Goal: Information Seeking & Learning: Check status

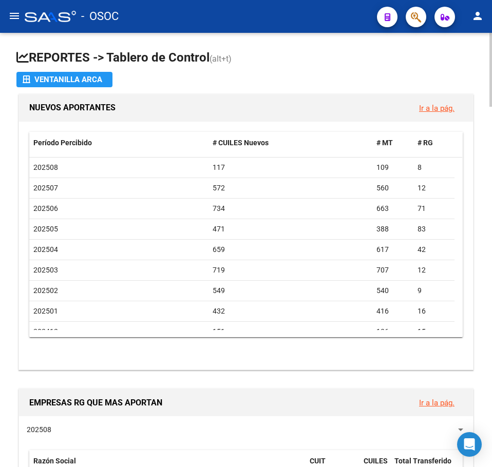
click at [227, 100] on h1 "NUEVOS APORTANTES" at bounding box center [219, 108] width 381 height 16
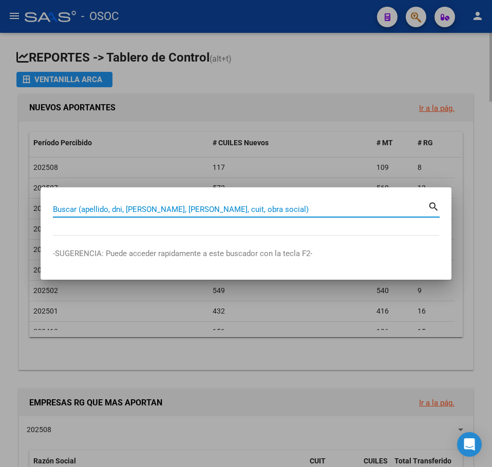
paste input "25104543"
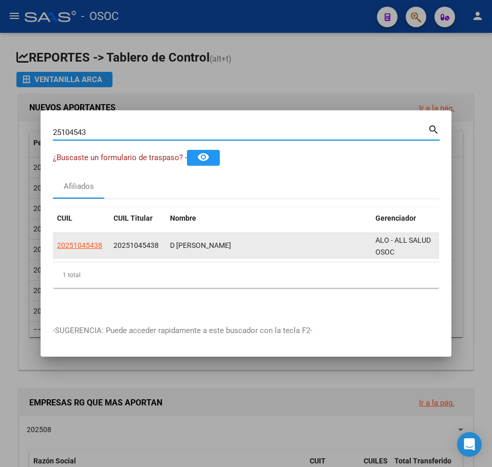
click at [88, 240] on app-link-go-to "20251045438" at bounding box center [79, 246] width 45 height 12
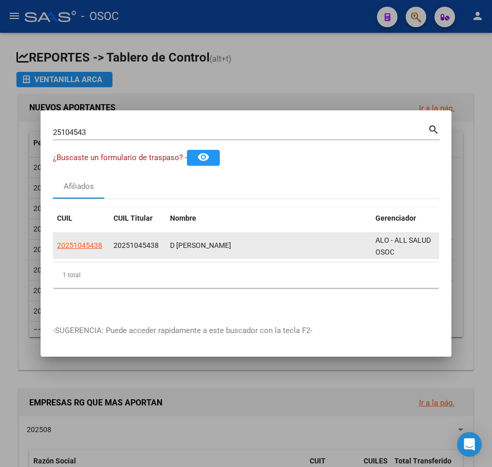
click at [92, 251] on datatable-body-cell "20251045438" at bounding box center [81, 245] width 56 height 25
click at [91, 249] on datatable-body-cell "20251045438" at bounding box center [81, 245] width 56 height 25
click at [90, 246] on app-link-go-to "20251045438" at bounding box center [79, 246] width 45 height 12
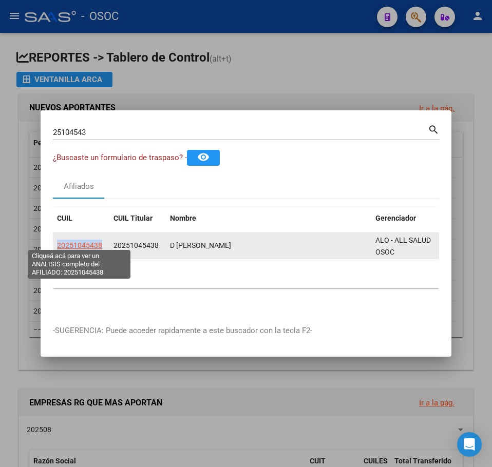
click at [87, 245] on span "20251045438" at bounding box center [79, 245] width 45 height 8
copy span "20251045438"
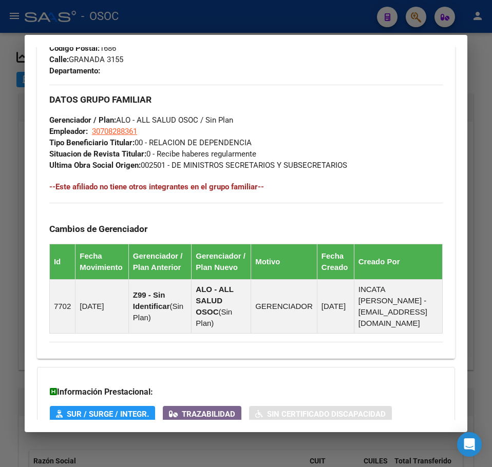
scroll to position [671, 0]
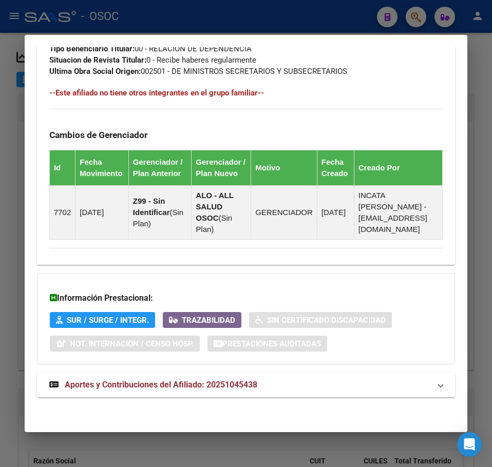
click at [151, 375] on mat-expansion-panel-header "Aportes y Contribuciones del Afiliado: 20251045438" at bounding box center [246, 385] width 418 height 25
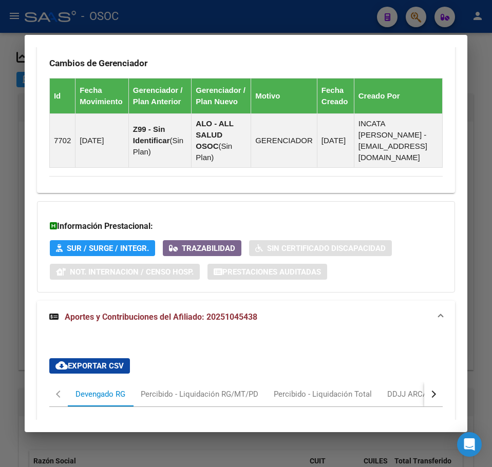
scroll to position [937, 0]
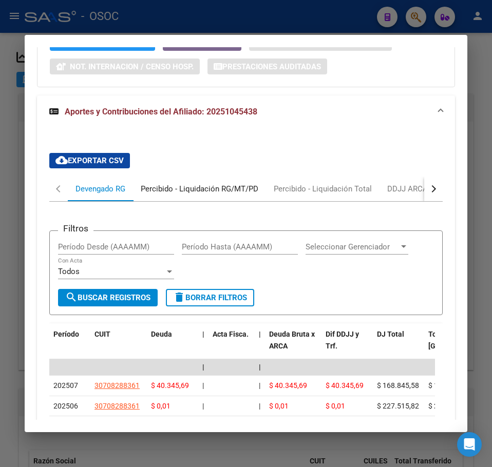
click at [166, 189] on div "Percibido - Liquidación RG/MT/PD" at bounding box center [199, 189] width 133 height 25
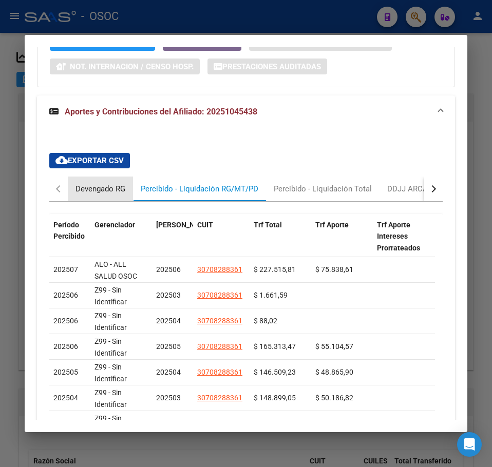
click at [100, 194] on div "Devengado RG" at bounding box center [100, 188] width 50 height 11
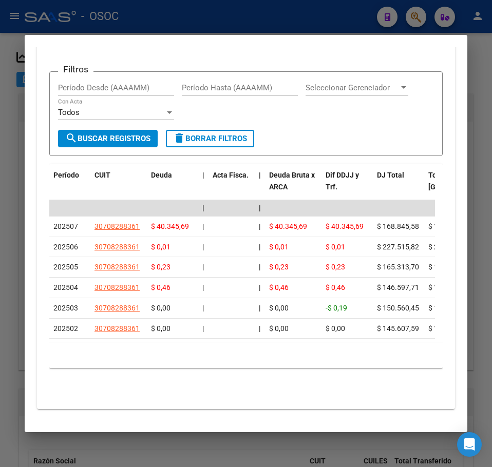
scroll to position [1079, 0]
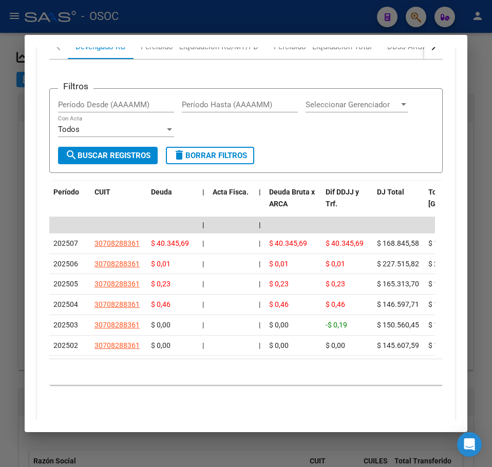
drag, startPoint x: 8, startPoint y: 148, endPoint x: 51, endPoint y: 144, distance: 43.3
click at [8, 148] on div at bounding box center [246, 233] width 492 height 467
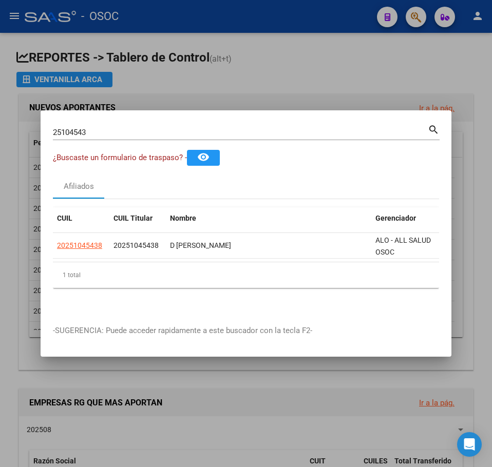
click at [76, 137] on div "25104543 Buscar (apellido, dni, [PERSON_NAME], [PERSON_NAME], cuit, obra social…" at bounding box center [246, 136] width 386 height 27
click at [84, 134] on div "25104543 Buscar (apellido, dni, [PERSON_NAME], [PERSON_NAME], cuit, obra social)" at bounding box center [240, 132] width 375 height 15
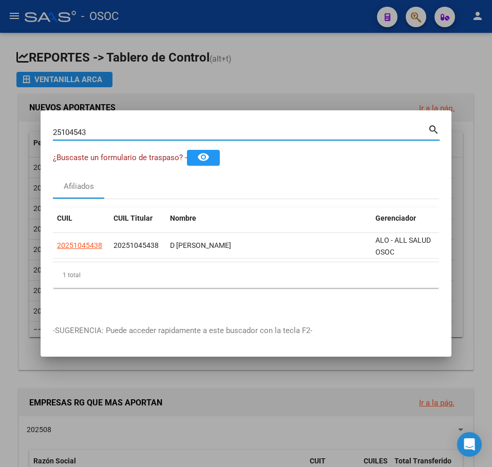
paste input "30515420"
type input "30515420"
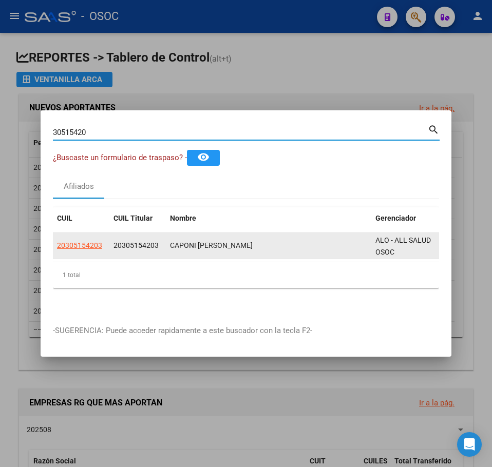
click at [79, 243] on span "20305154203" at bounding box center [79, 245] width 45 height 8
type textarea "20305154203"
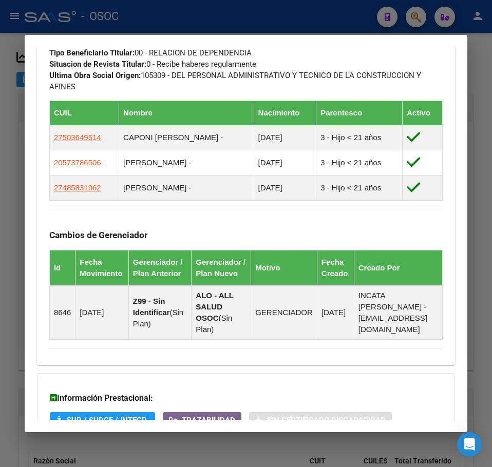
scroll to position [779, 0]
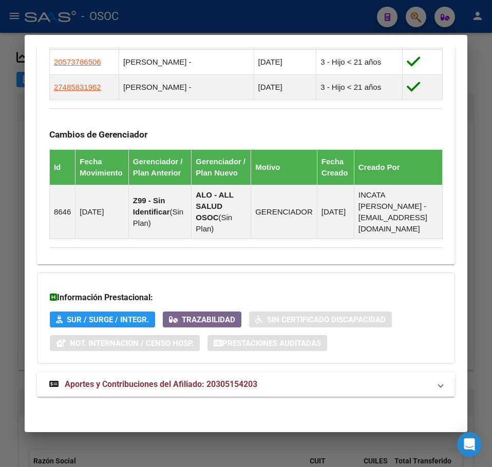
click at [164, 382] on span "Aportes y Contribuciones del Afiliado: 20305154203" at bounding box center [161, 384] width 192 height 10
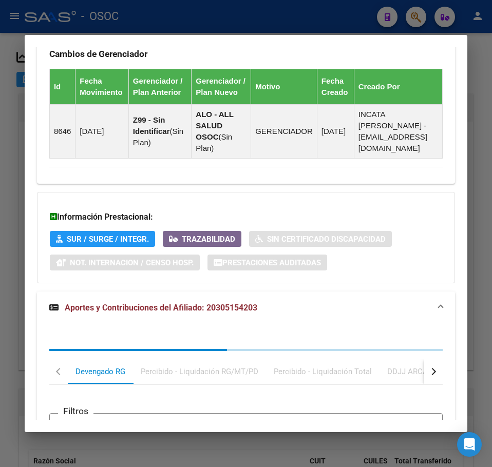
scroll to position [1074, 0]
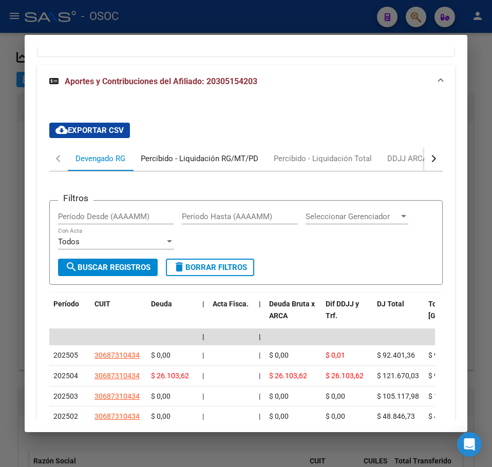
click at [161, 164] on div "Percibido - Liquidación RG/MT/PD" at bounding box center [199, 158] width 117 height 11
